Goal: Information Seeking & Learning: Learn about a topic

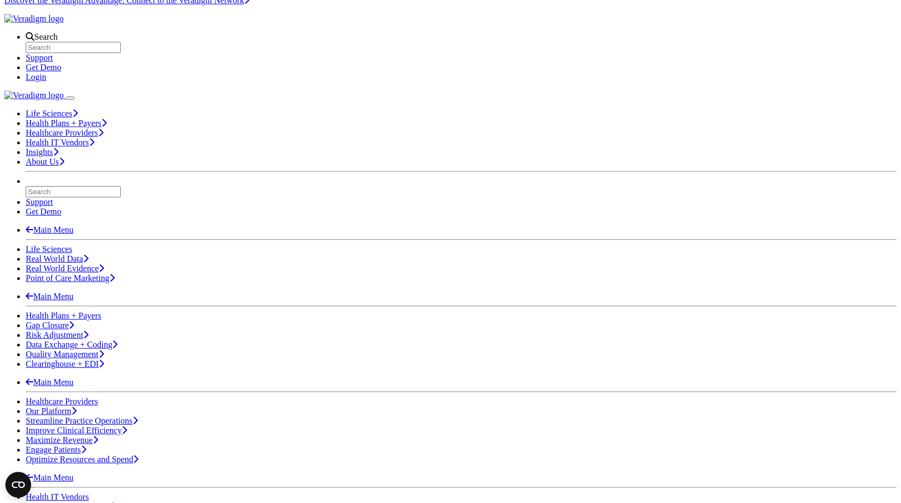
scroll to position [24, 0]
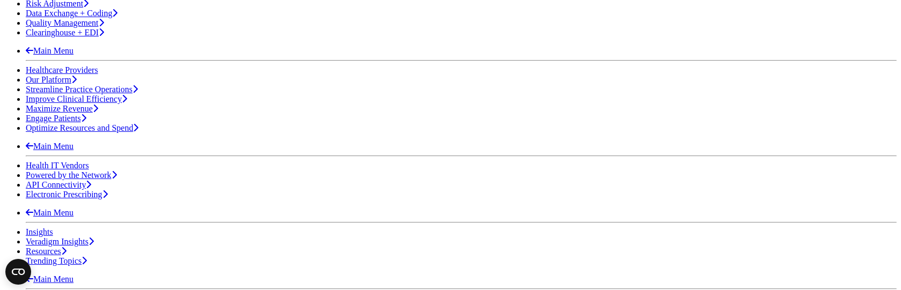
scroll to position [382, 0]
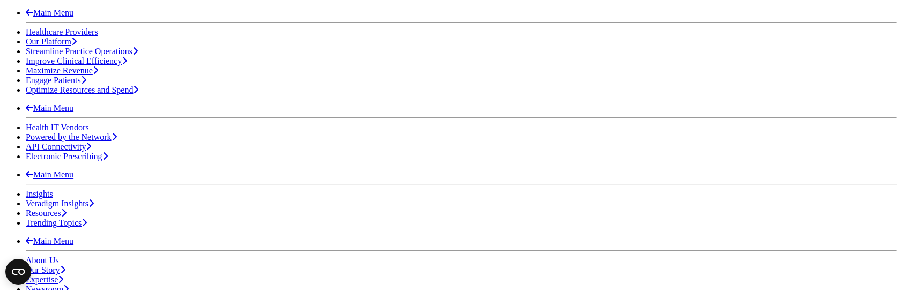
copy div "Revenue Cycle Services Drive Measurable Improvement"
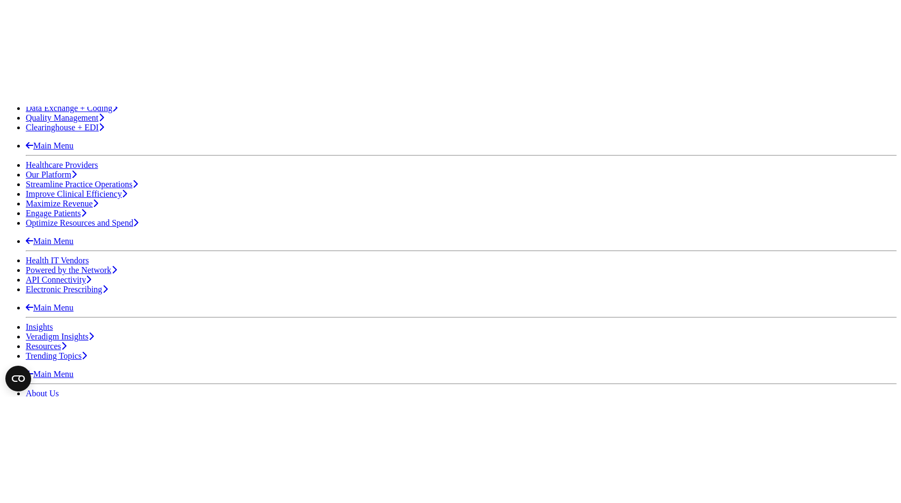
scroll to position [346, 0]
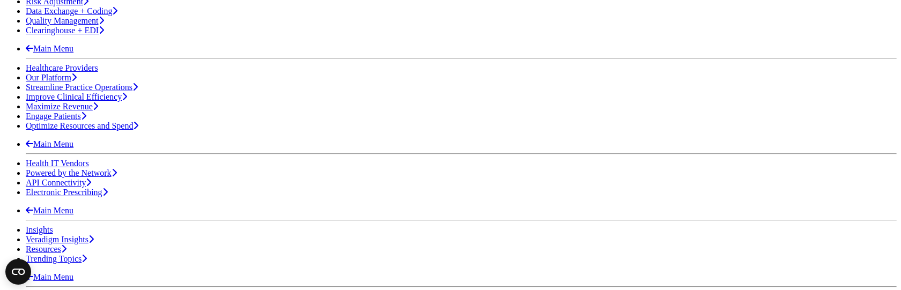
drag, startPoint x: 123, startPoint y: 109, endPoint x: 537, endPoint y: 111, distance: 414.1
copy span "Veradigm Revenue Cycle Services offers a robust suite of solutions designed to …"
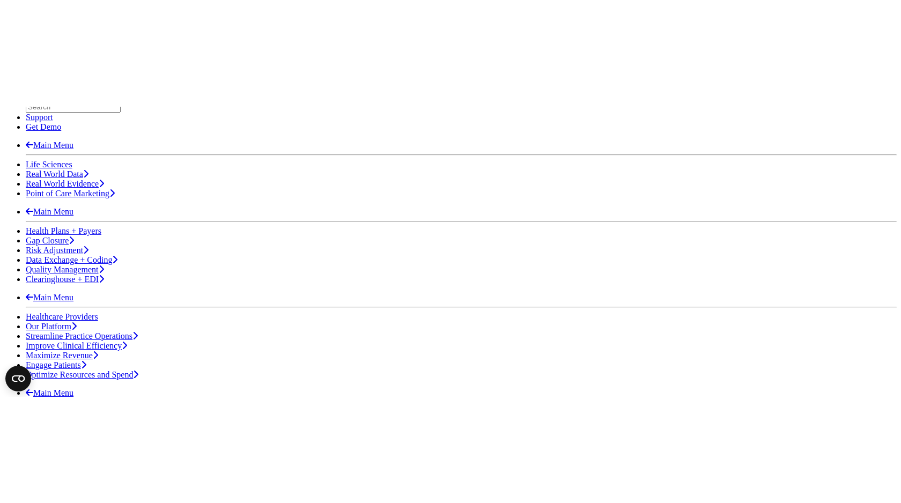
scroll to position [326, 0]
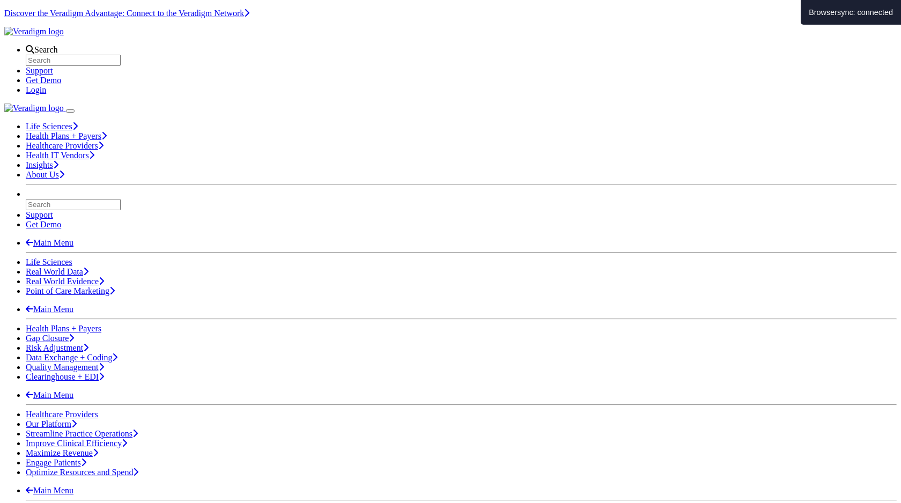
scroll to position [326, 0]
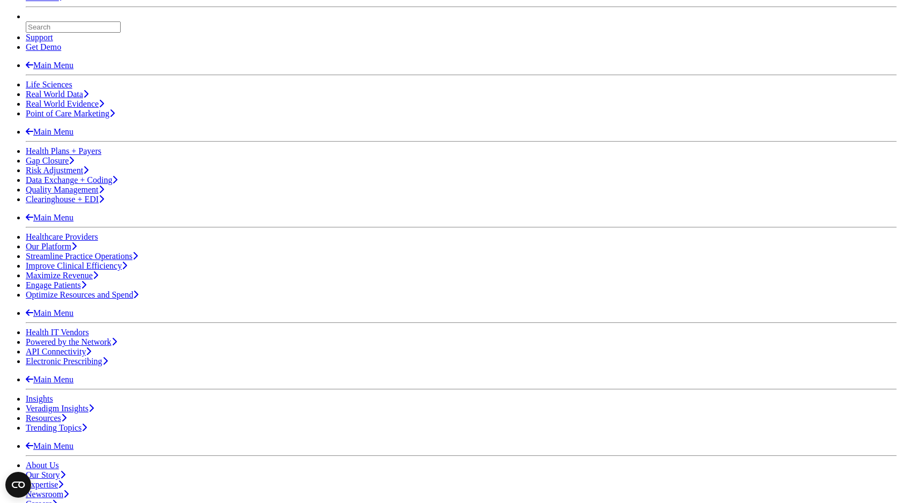
scroll to position [204, 0]
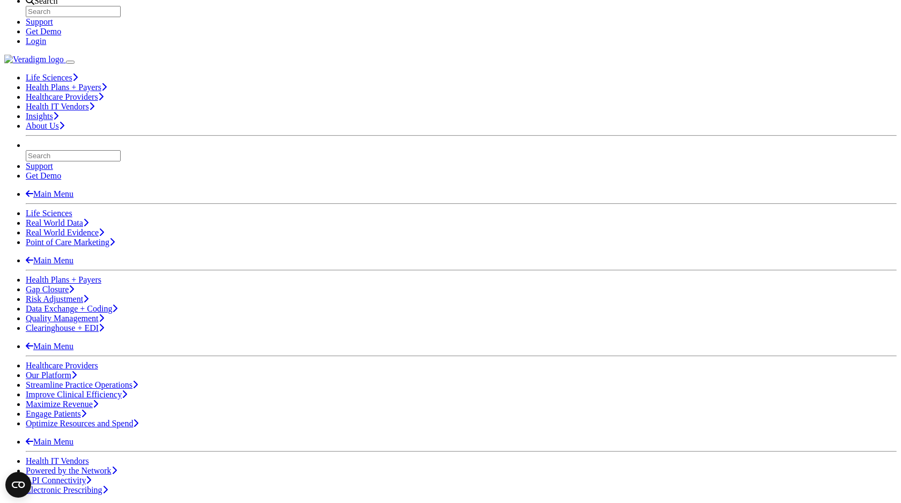
scroll to position [0, 0]
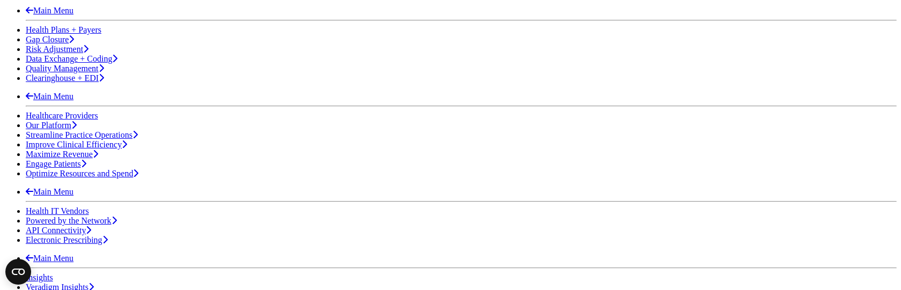
scroll to position [265, 0]
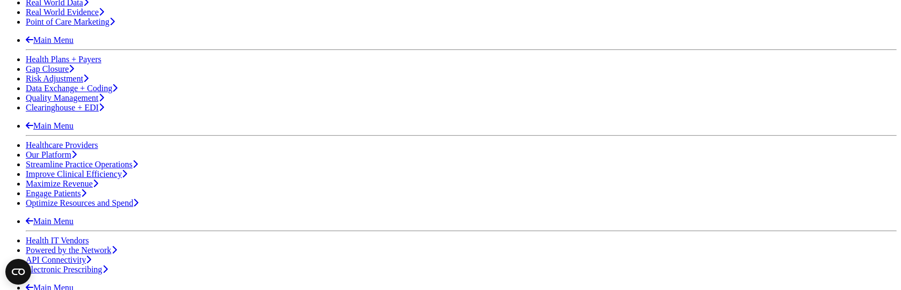
scroll to position [270, 0]
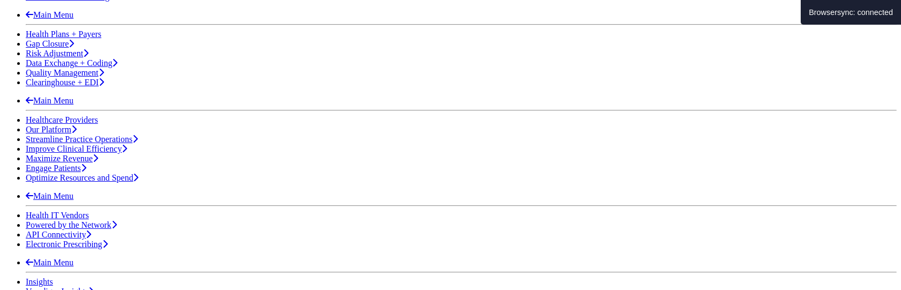
scroll to position [357, 0]
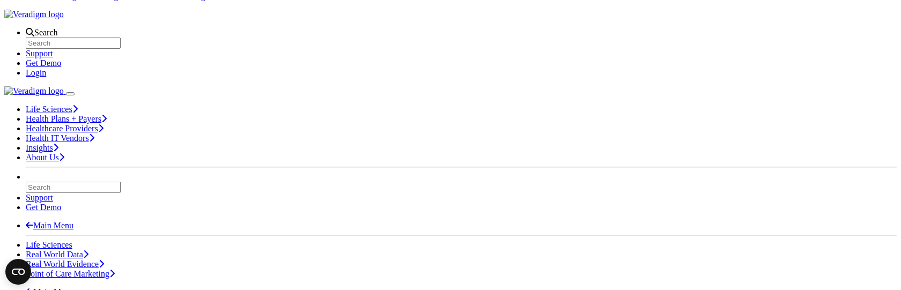
scroll to position [33, 0]
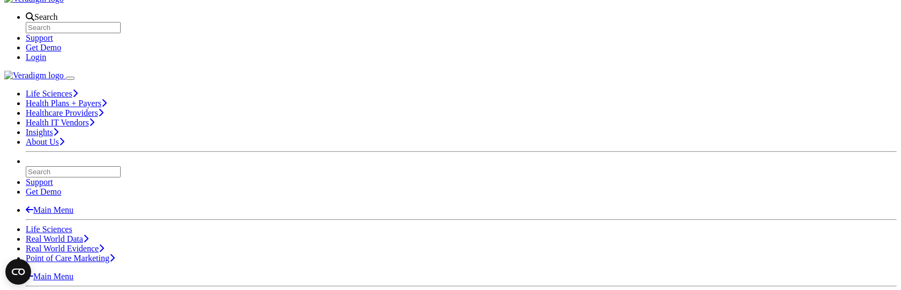
copy body "Revenue Cycle Services"
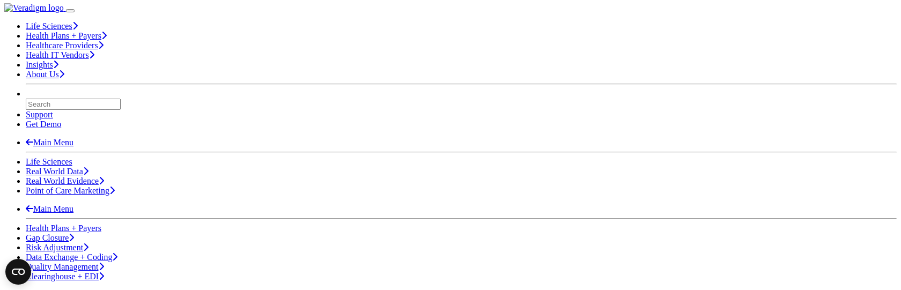
scroll to position [104, 0]
